Goal: Information Seeking & Learning: Learn about a topic

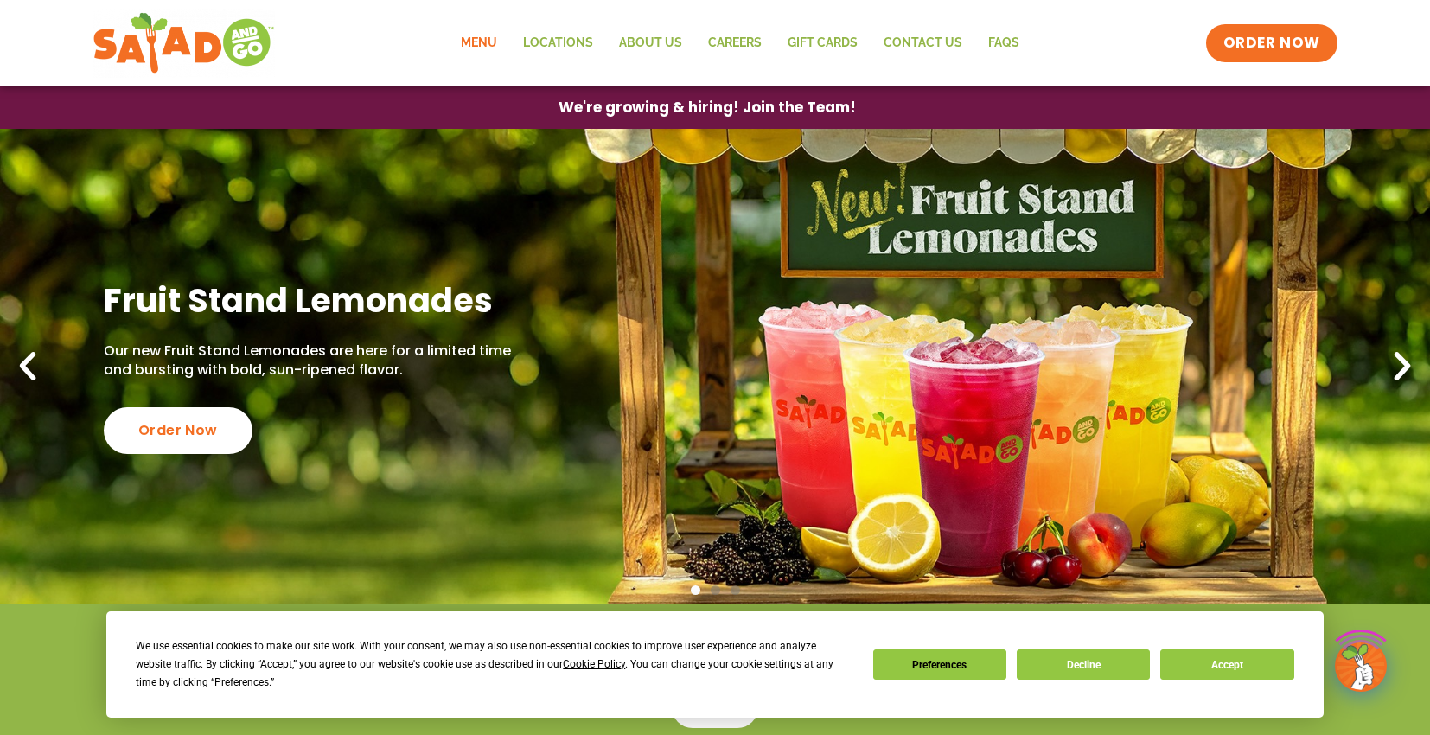
click at [488, 45] on link "Menu" at bounding box center [479, 43] width 62 height 40
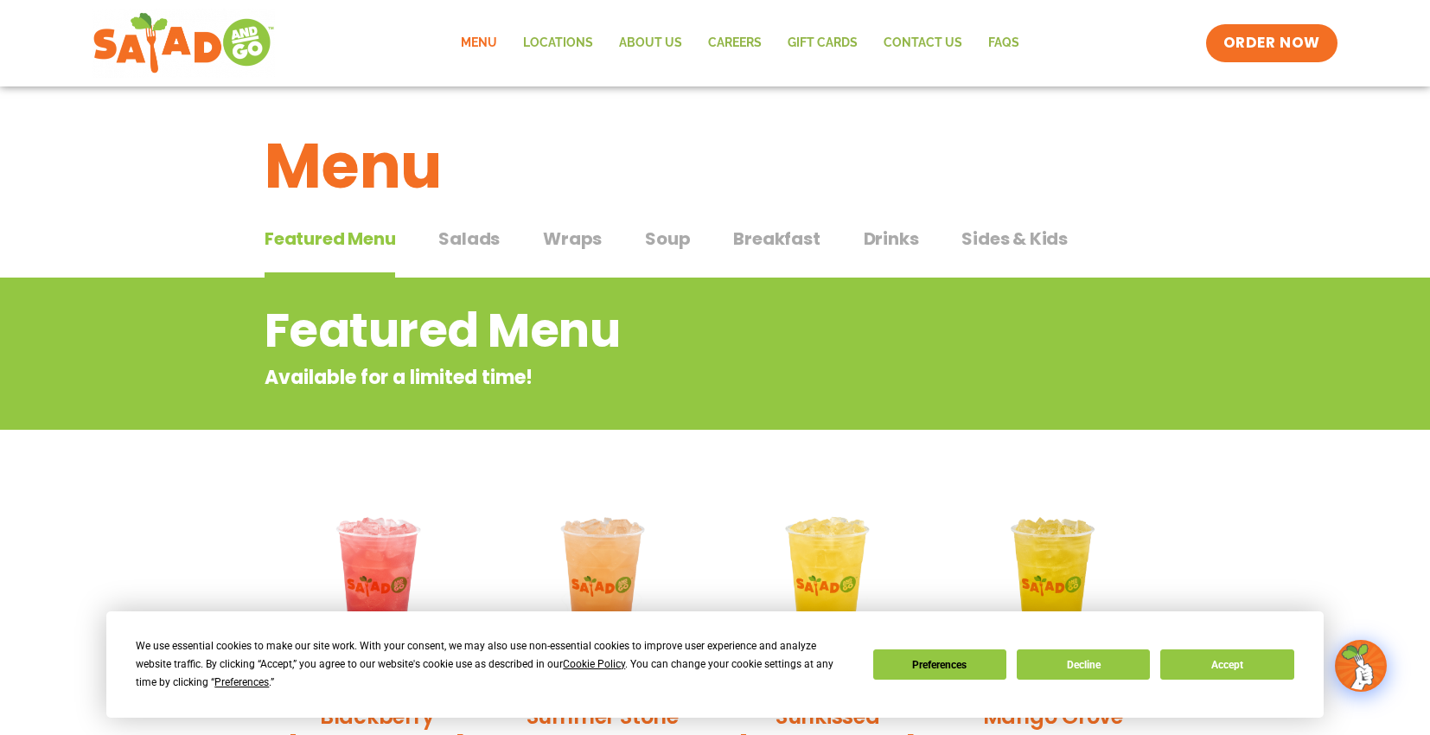
click at [463, 232] on span "Salads" at bounding box center [468, 239] width 61 height 26
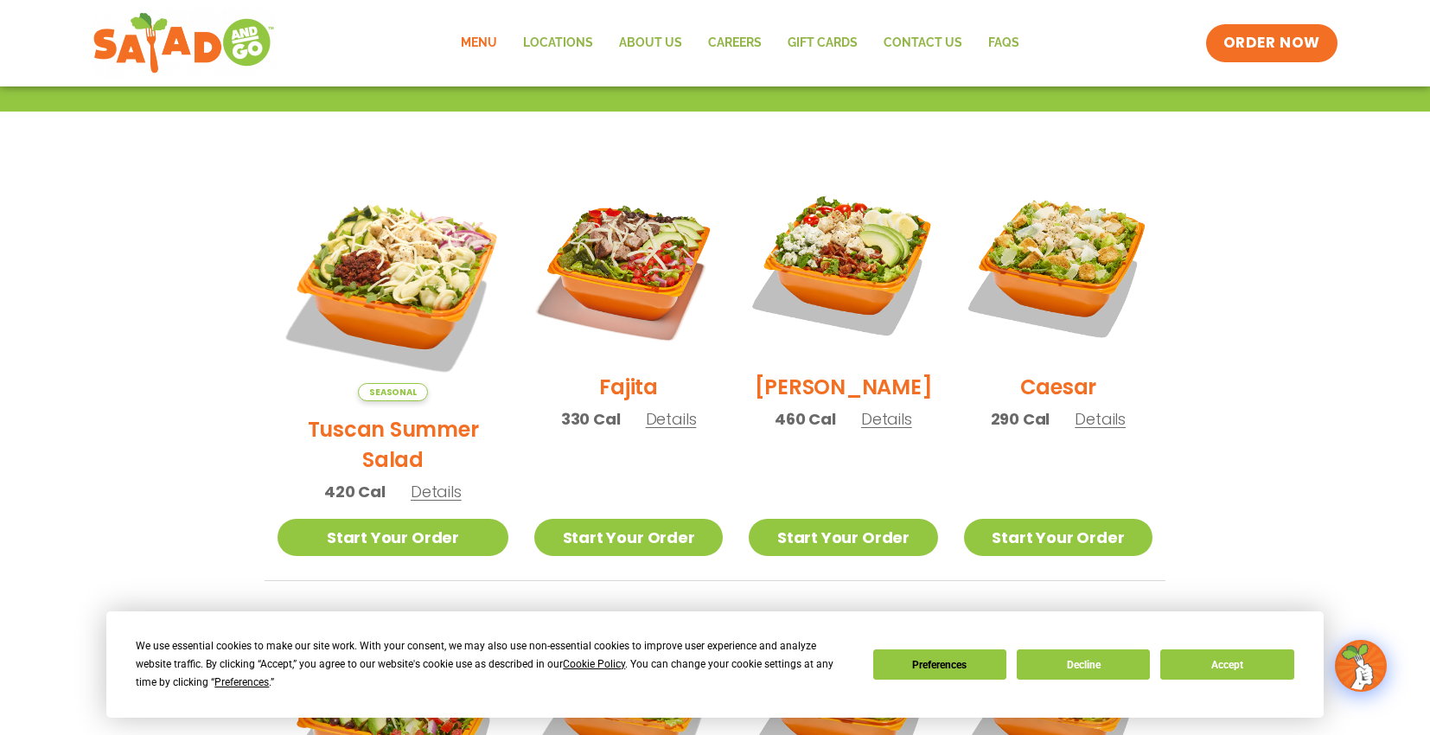
scroll to position [432, 0]
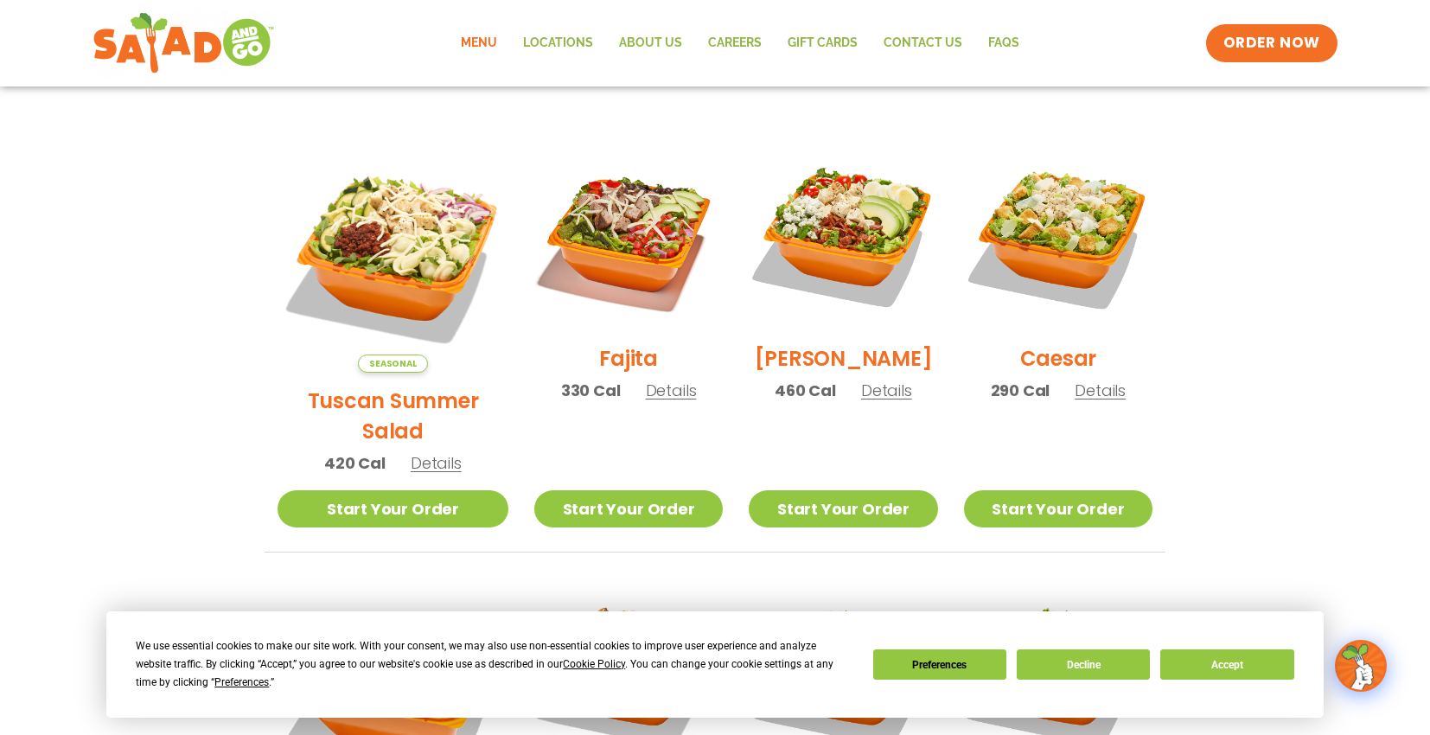
click at [420, 452] on span "Details" at bounding box center [436, 463] width 51 height 22
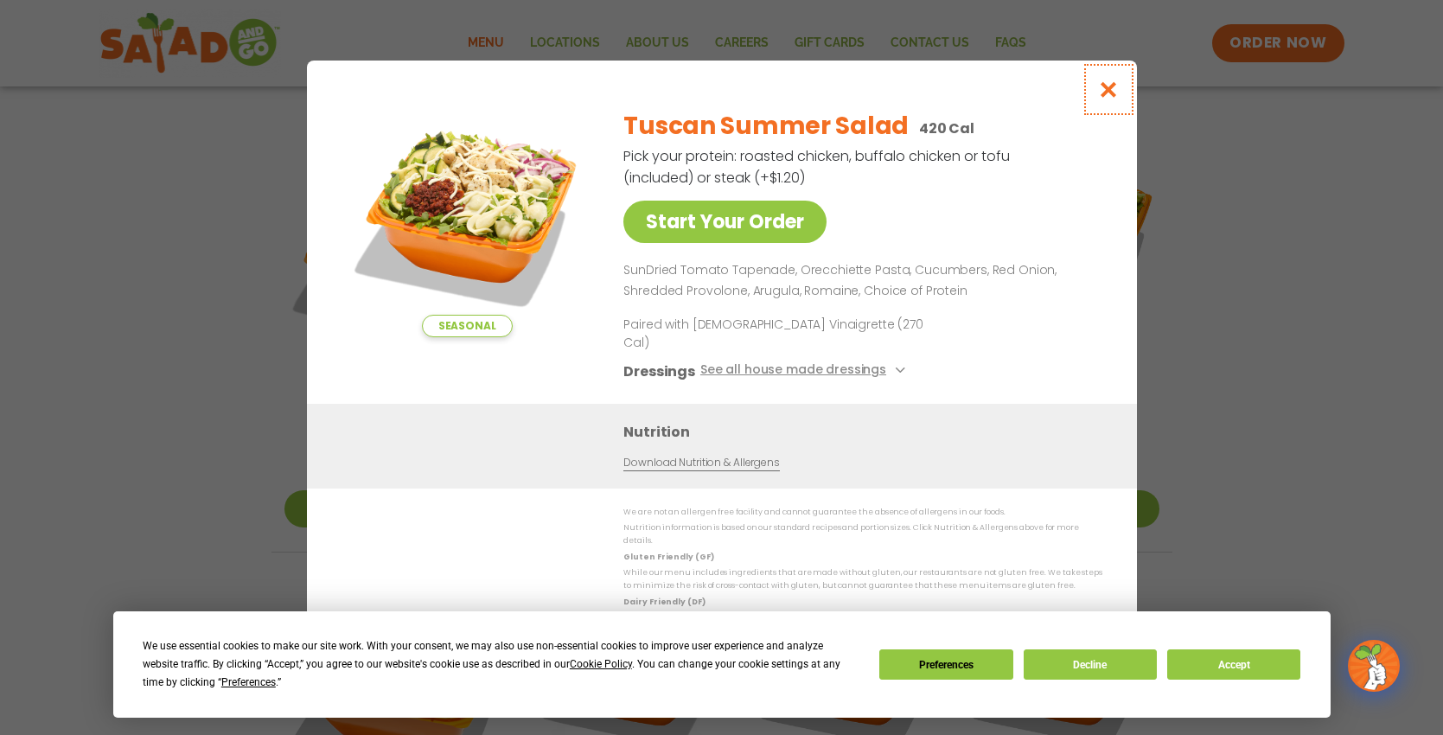
click at [1108, 99] on icon "Close modal" at bounding box center [1108, 89] width 22 height 18
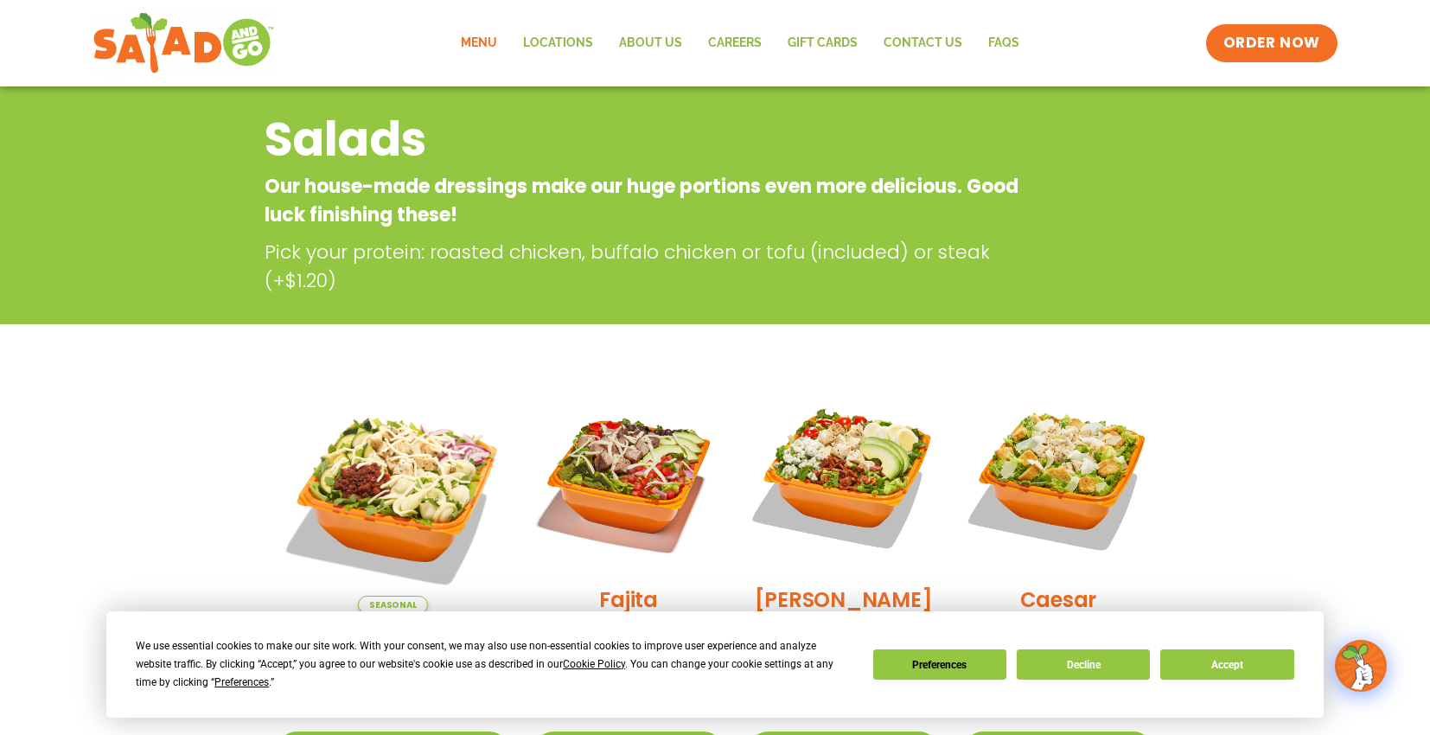
scroll to position [0, 0]
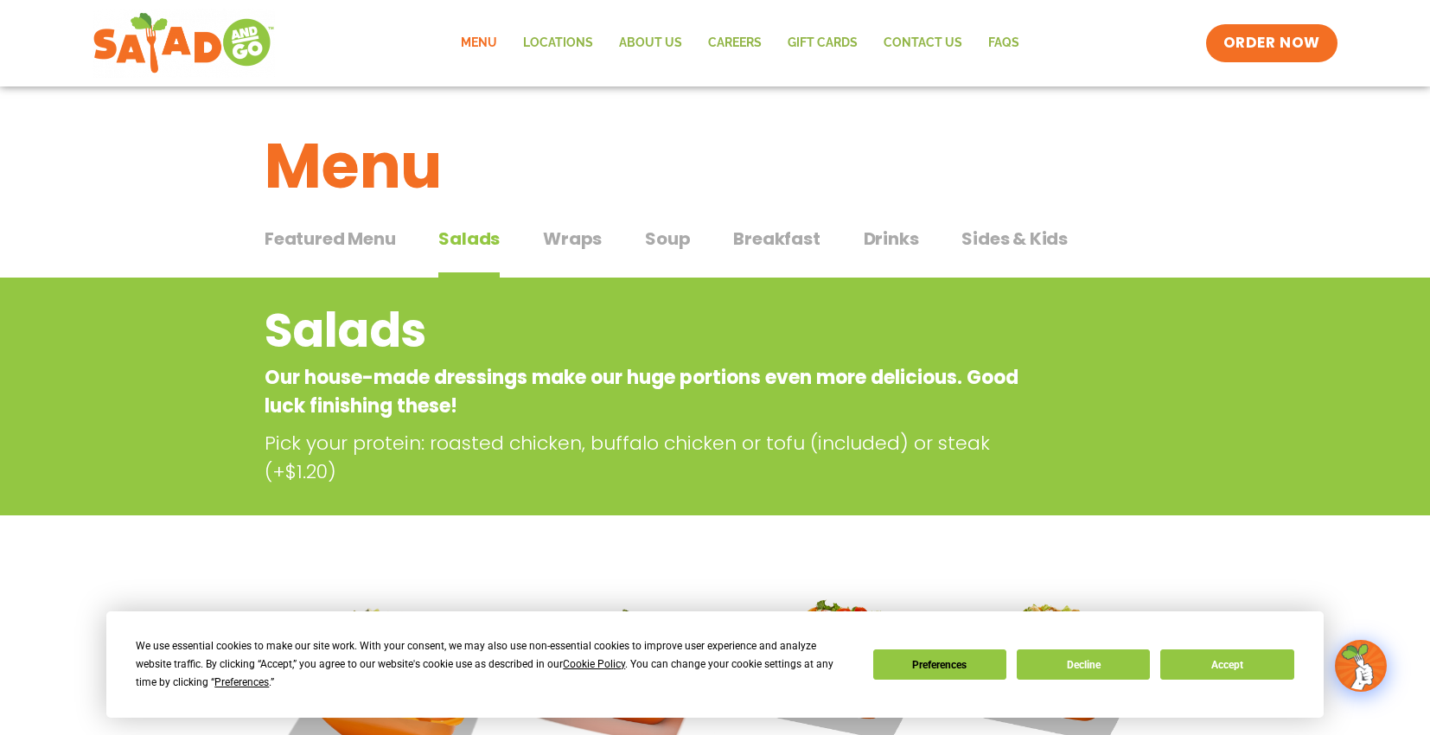
click at [577, 247] on span "Wraps" at bounding box center [572, 239] width 59 height 26
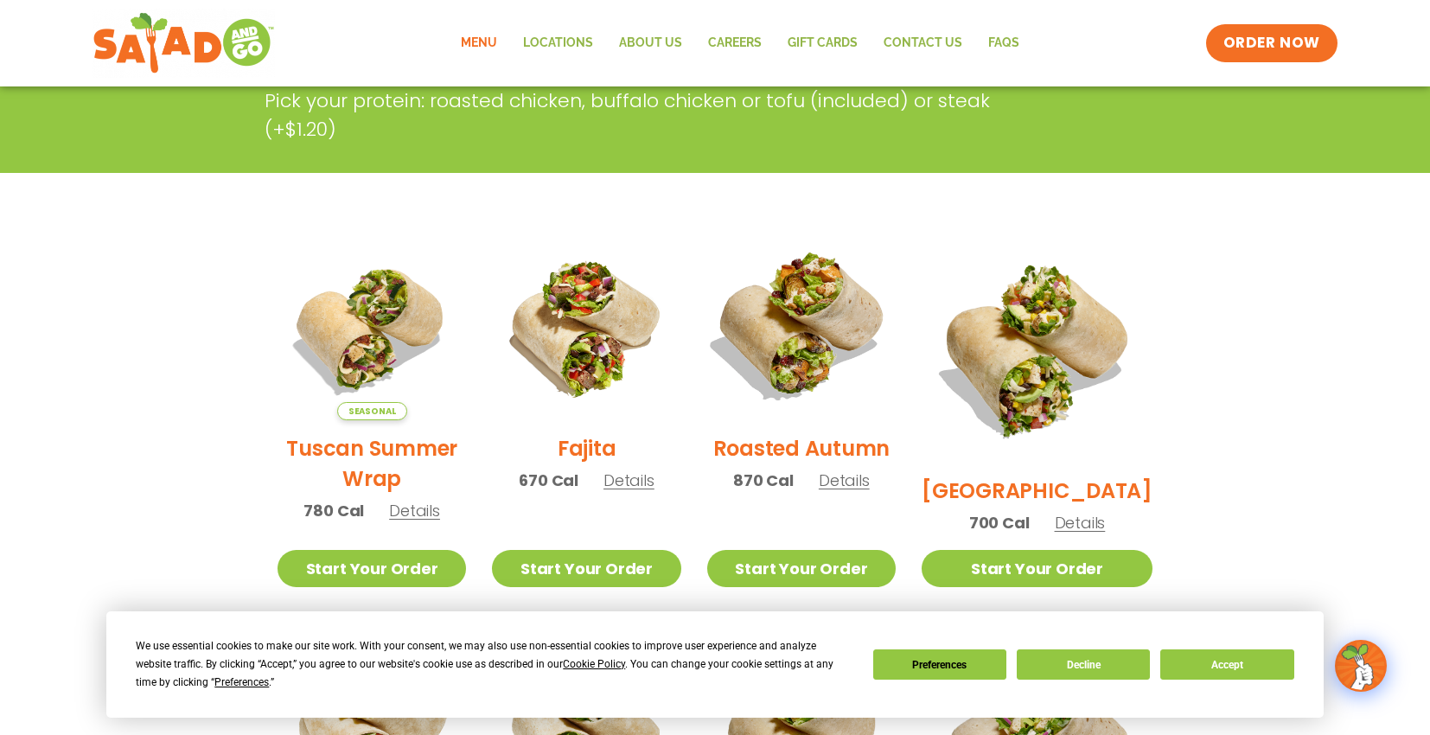
scroll to position [86, 0]
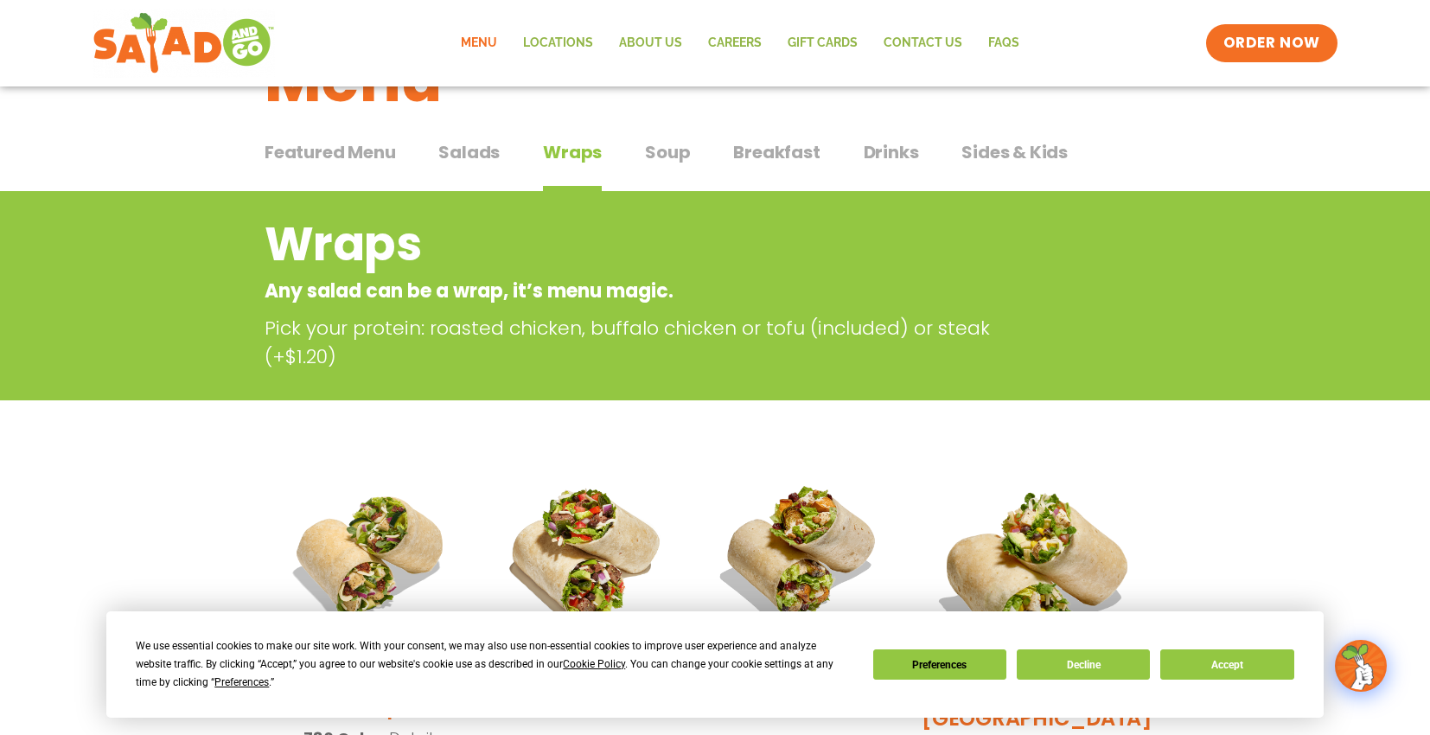
click at [667, 152] on span "Soup" at bounding box center [667, 152] width 45 height 26
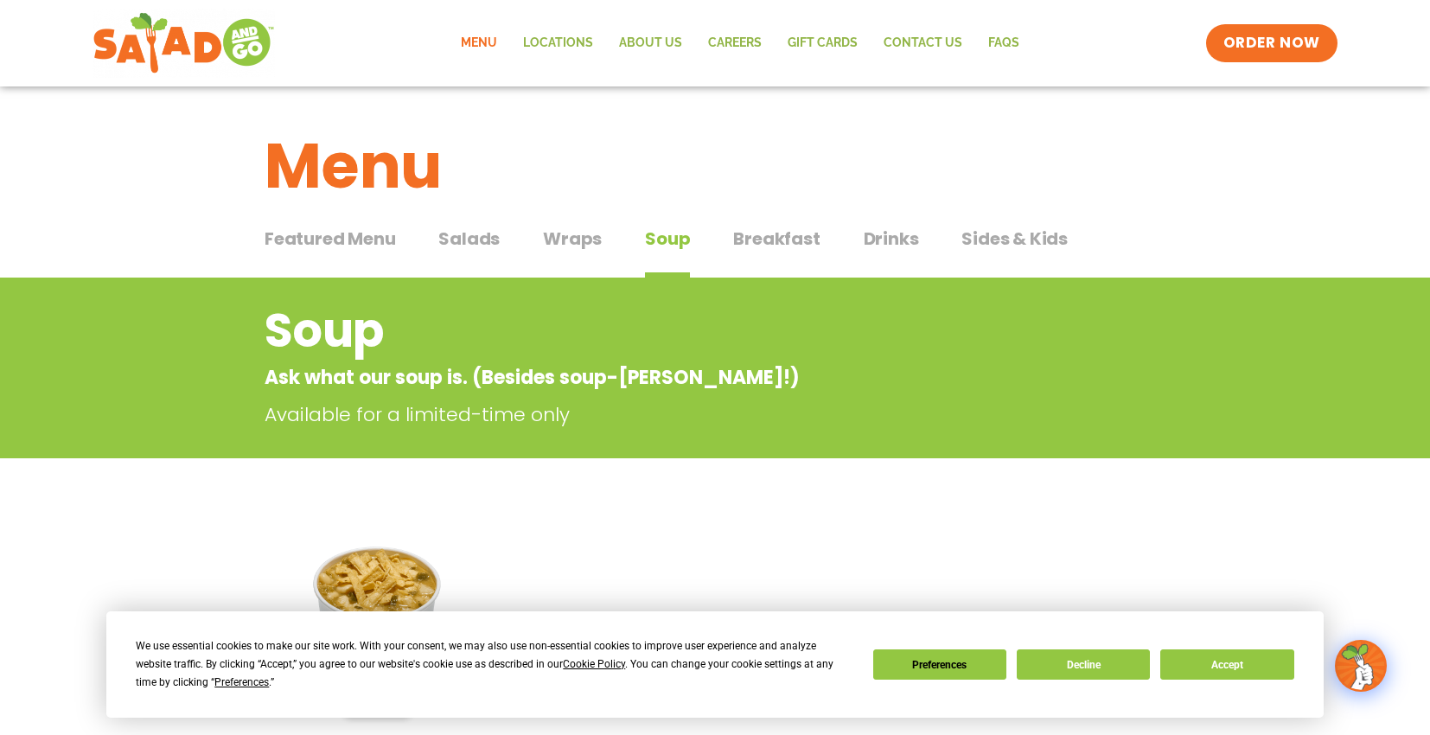
click at [775, 236] on span "Breakfast" at bounding box center [776, 239] width 86 height 26
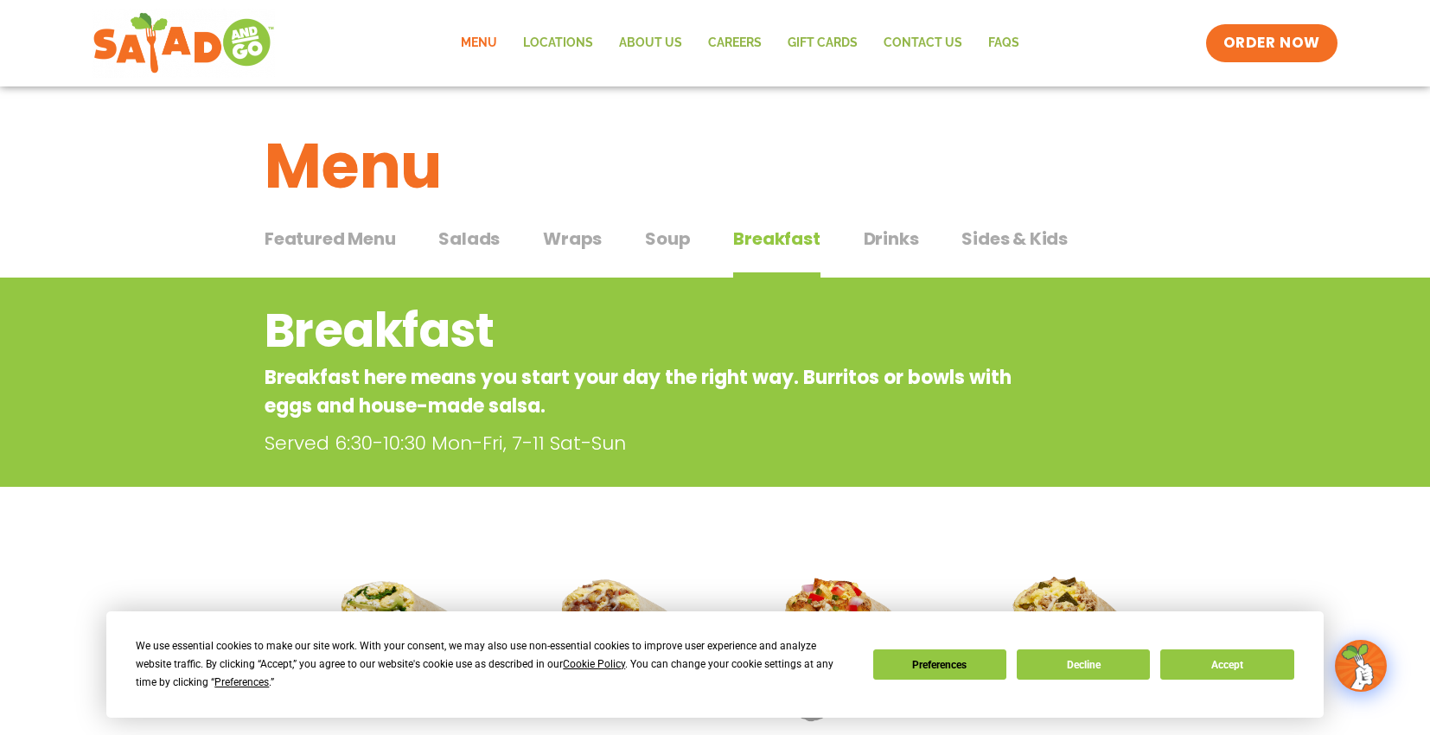
click at [892, 239] on span "Drinks" at bounding box center [891, 239] width 55 height 26
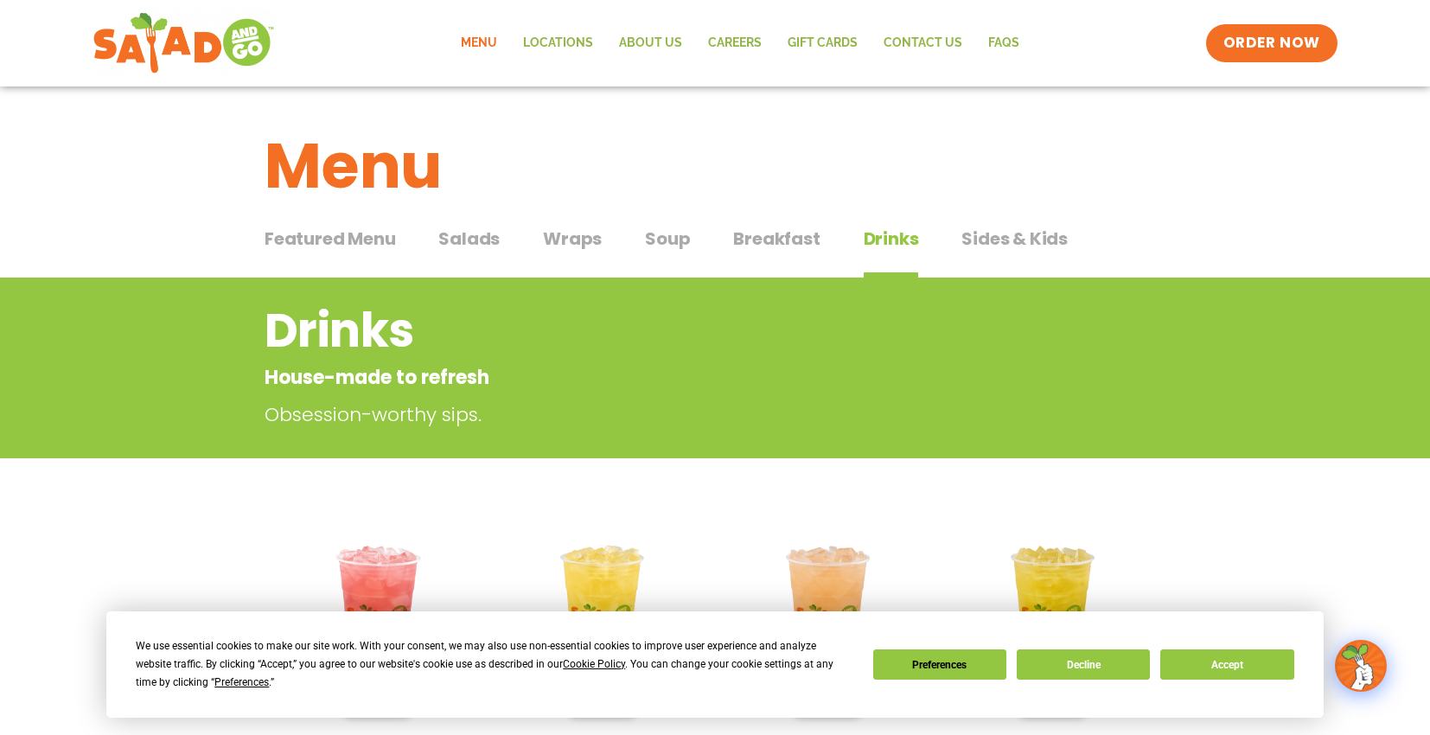
click at [1014, 246] on span "Sides & Kids" at bounding box center [1014, 239] width 106 height 26
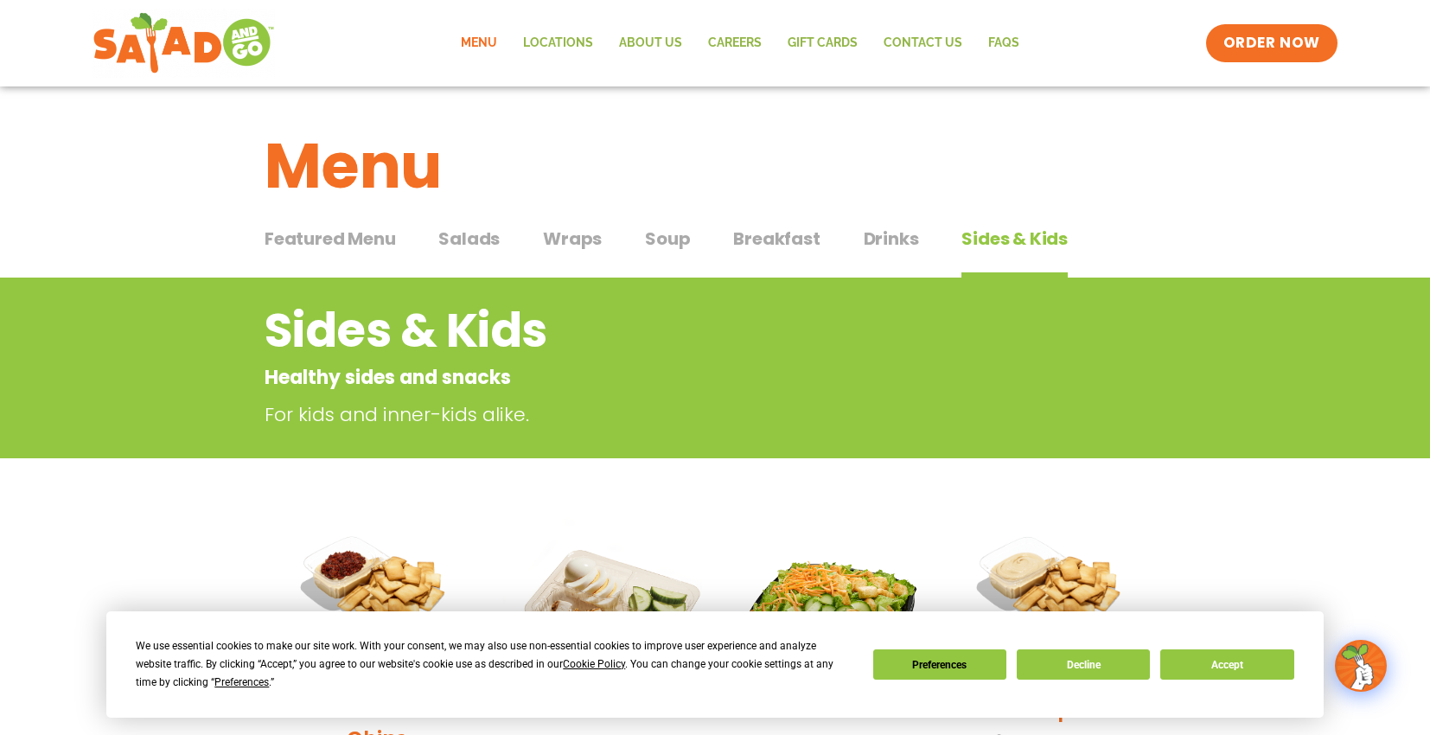
click at [477, 243] on span "Salads" at bounding box center [468, 239] width 61 height 26
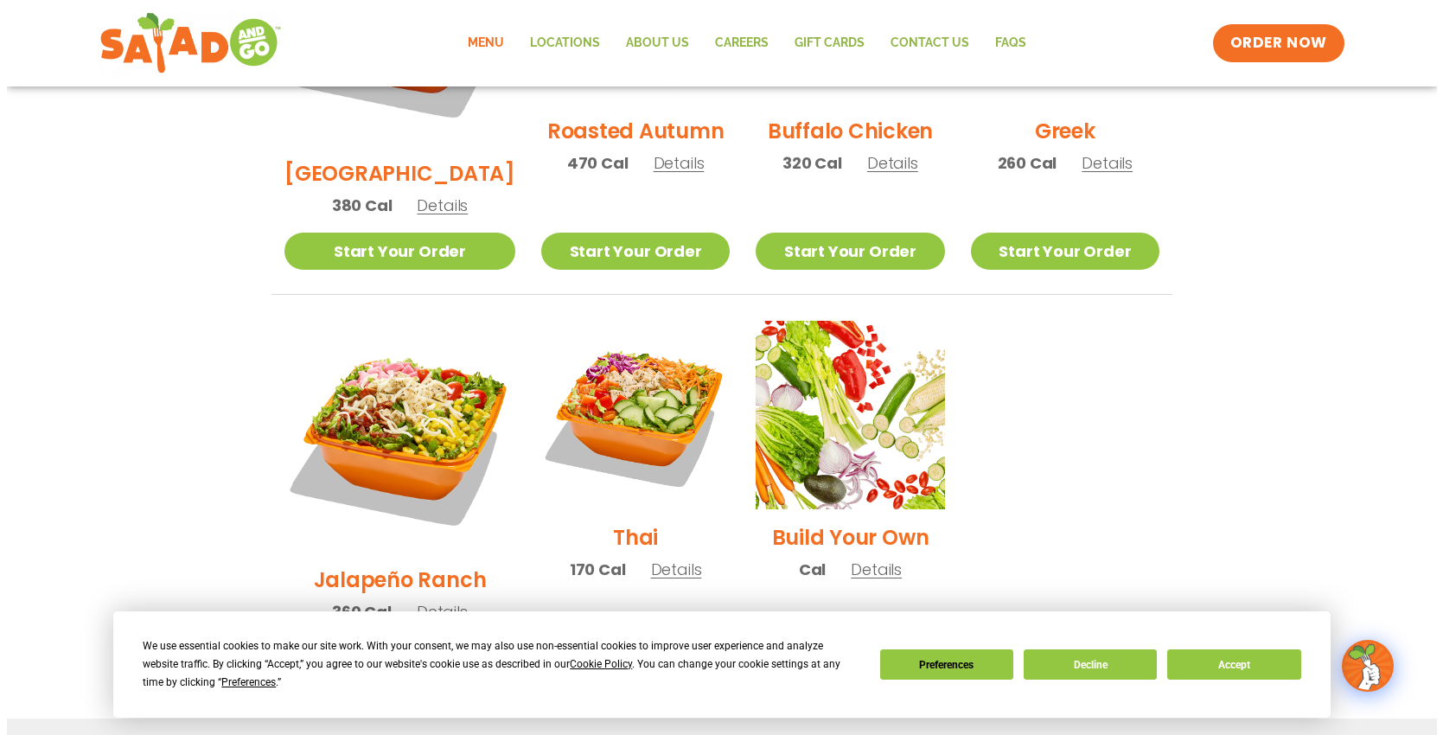
scroll to position [1124, 0]
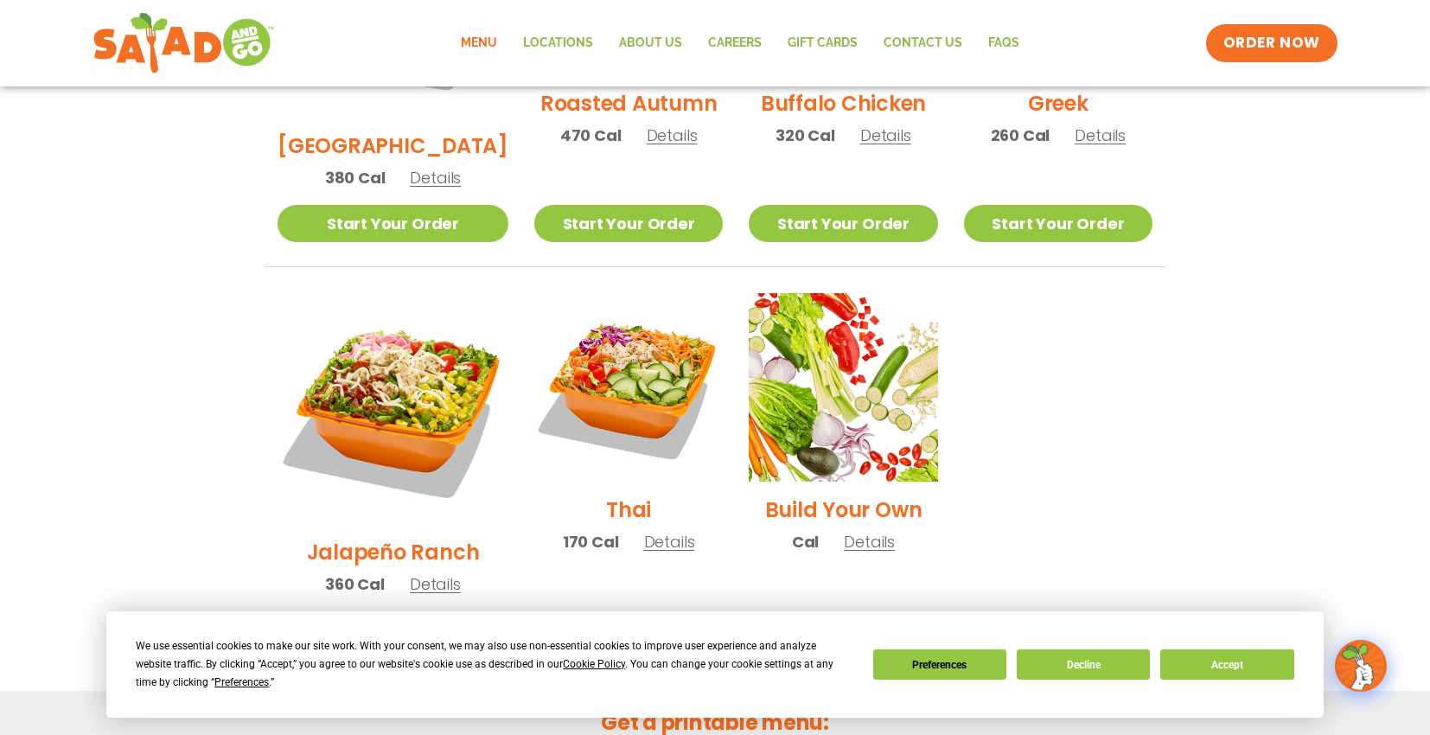
click at [852, 531] on span "Details" at bounding box center [869, 542] width 51 height 22
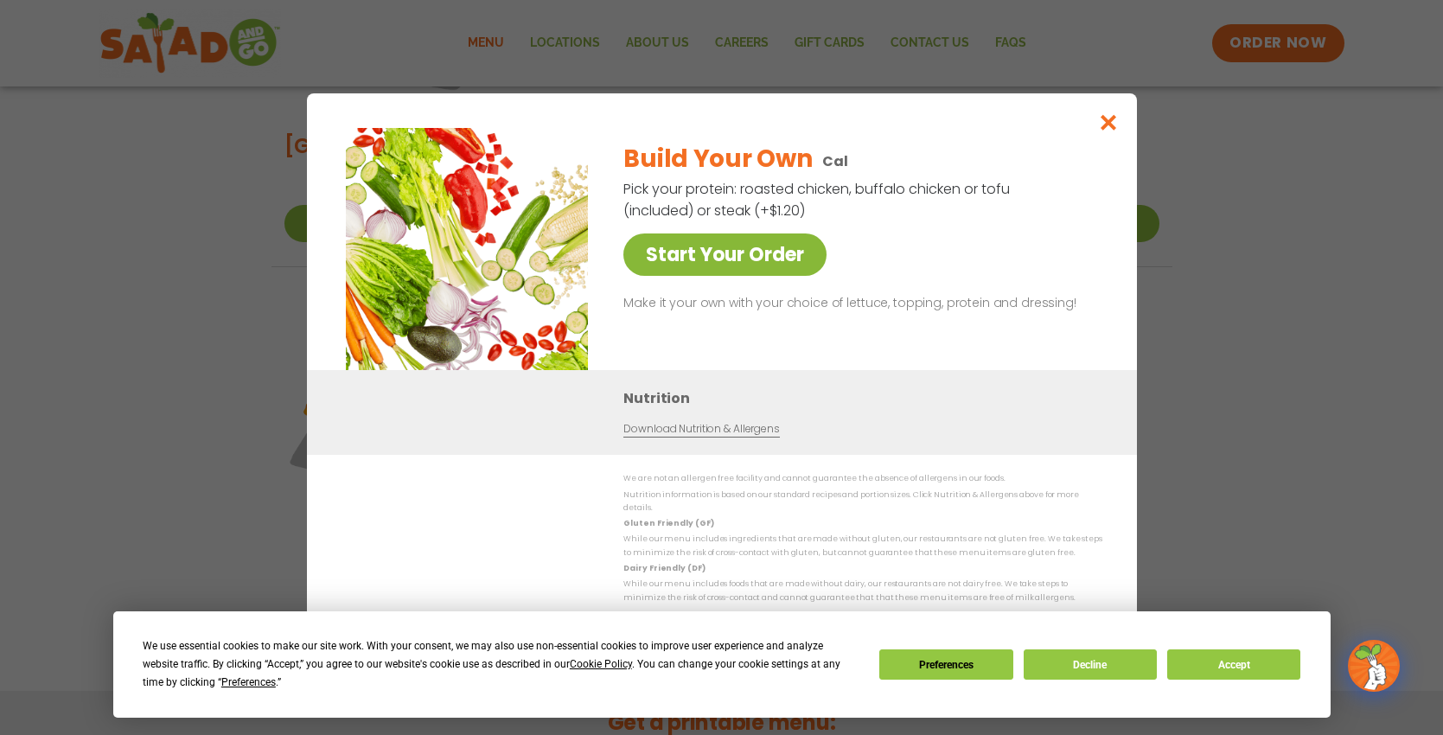
click at [741, 266] on link "Start Your Order" at bounding box center [724, 254] width 203 height 42
